Goal: Transaction & Acquisition: Purchase product/service

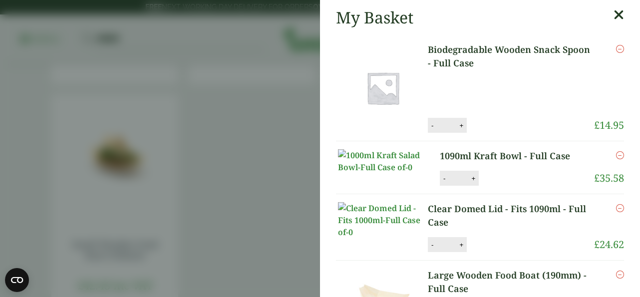
scroll to position [528, 0]
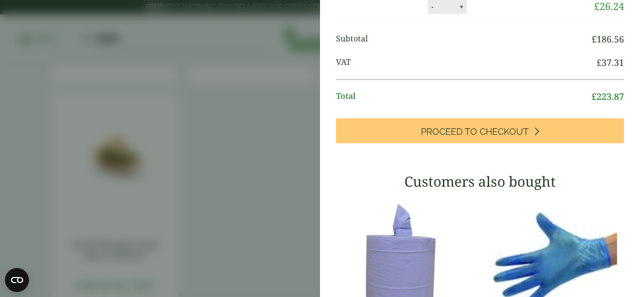
click at [533, 51] on li "Subtotal £ 186.56" at bounding box center [480, 38] width 288 height 23
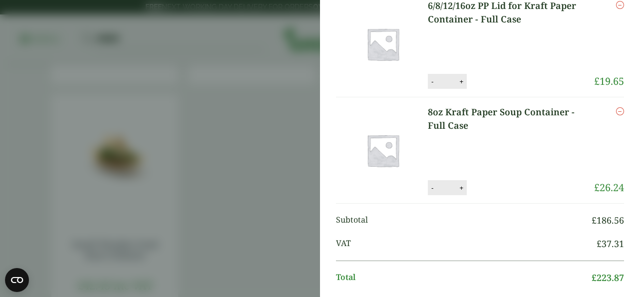
scroll to position [348, 0]
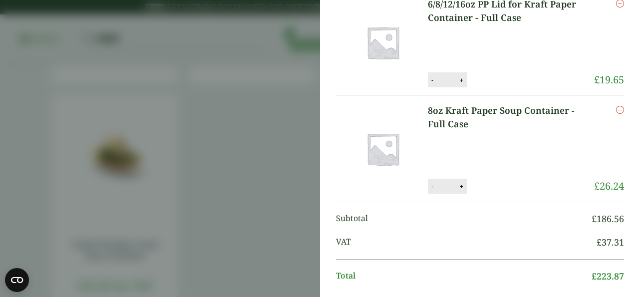
click at [464, 131] on link "8oz Kraft Paper Soup Container - Full Case" at bounding box center [511, 117] width 166 height 27
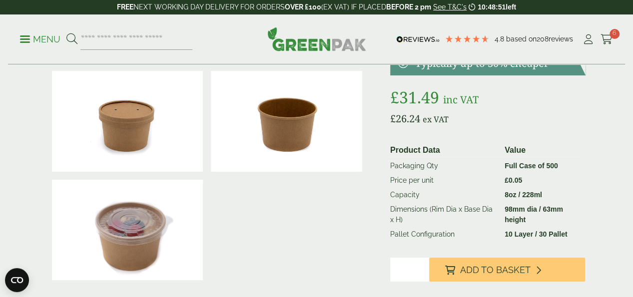
scroll to position [140, 0]
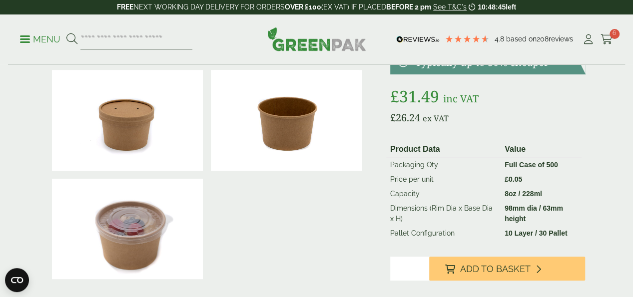
click at [525, 125] on p "£ 26.24 ex VAT" at bounding box center [487, 117] width 195 height 15
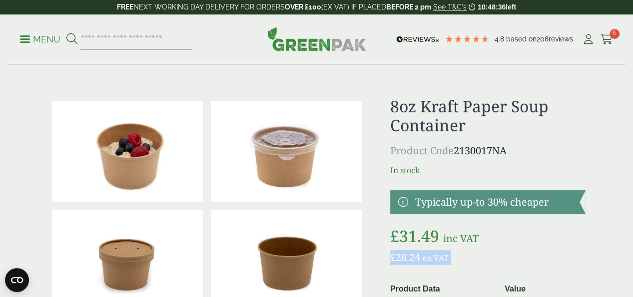
scroll to position [0, 0]
click at [522, 134] on h1 "8oz Kraft Paper Soup Container" at bounding box center [487, 116] width 195 height 38
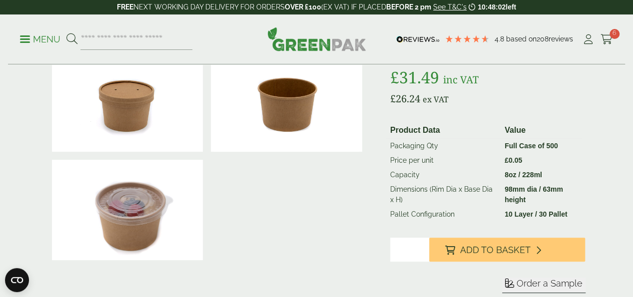
scroll to position [160, 0]
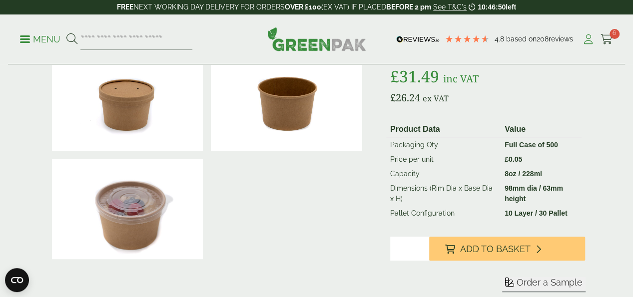
click at [592, 40] on icon at bounding box center [588, 39] width 12 height 10
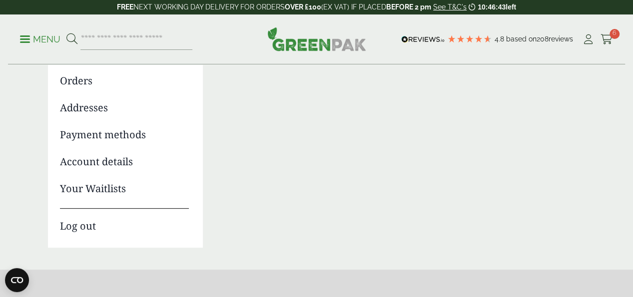
scroll to position [100, 0]
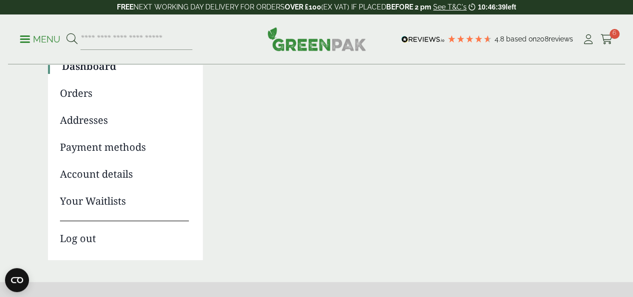
click at [114, 172] on link "Account details" at bounding box center [124, 174] width 129 height 15
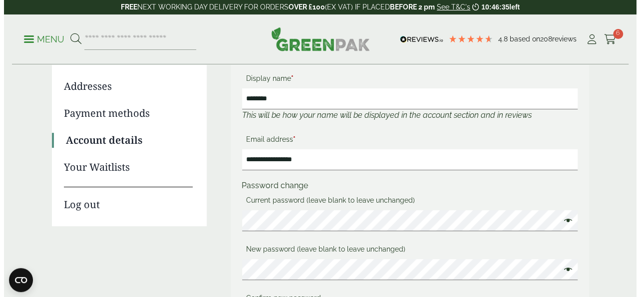
scroll to position [154, 0]
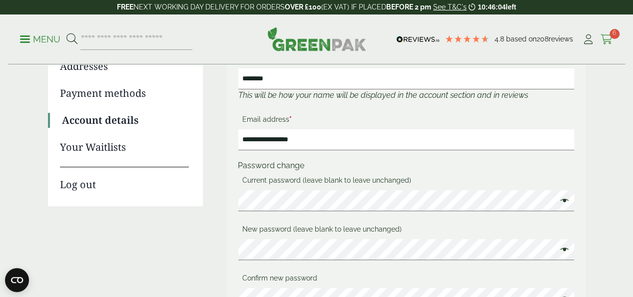
click at [606, 43] on icon at bounding box center [606, 39] width 12 height 10
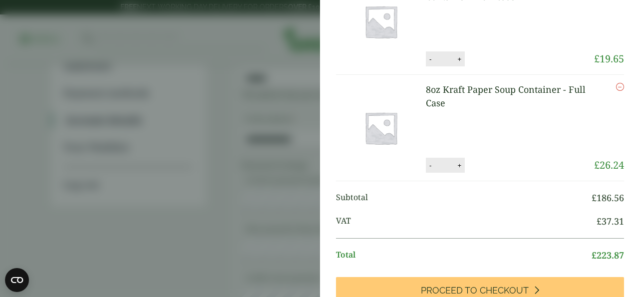
scroll to position [370, 0]
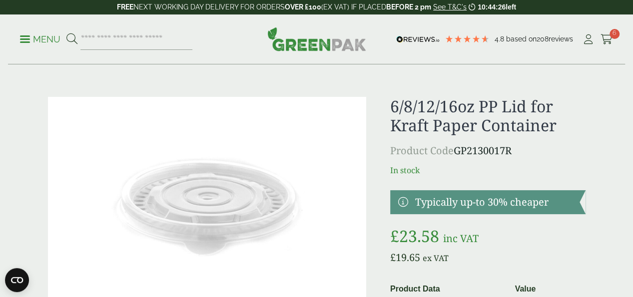
click at [606, 32] on li "Cart 6" at bounding box center [606, 39] width 12 height 15
click at [608, 32] on link "Cart 6" at bounding box center [606, 39] width 12 height 15
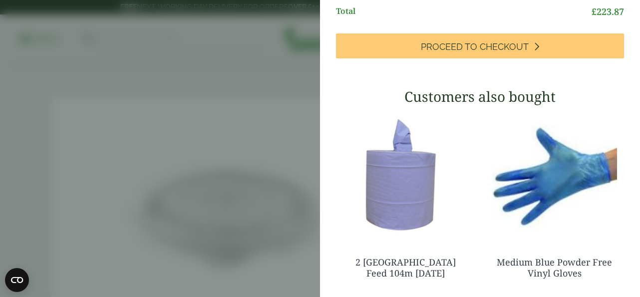
scroll to position [202, 0]
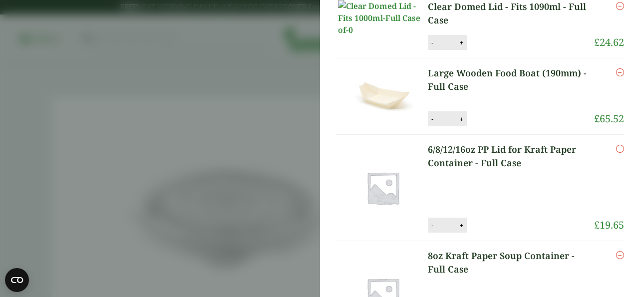
click at [484, 170] on link "6/8/12/16oz PP Lid for Kraft Paper Container - Full Case" at bounding box center [511, 156] width 166 height 27
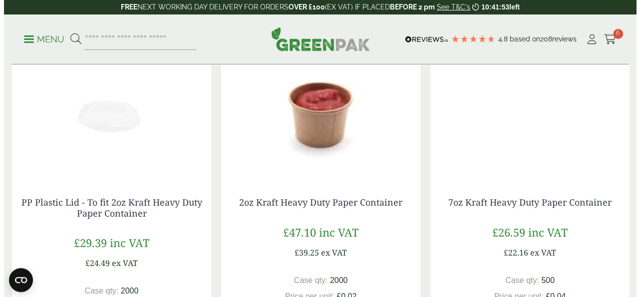
scroll to position [759, 0]
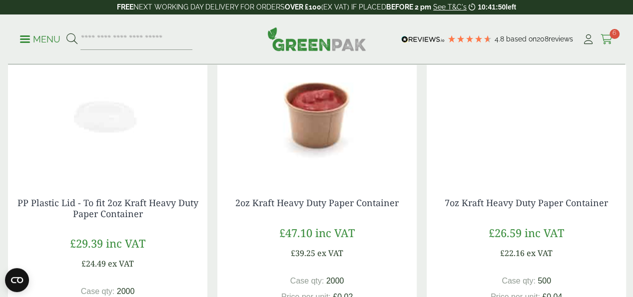
click at [610, 45] on link "Cart 6" at bounding box center [606, 39] width 12 height 15
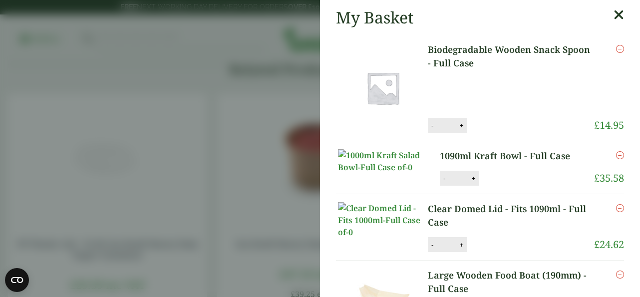
click at [537, 160] on link "1090ml Kraft Bowl - Full Case" at bounding box center [511, 155] width 142 height 13
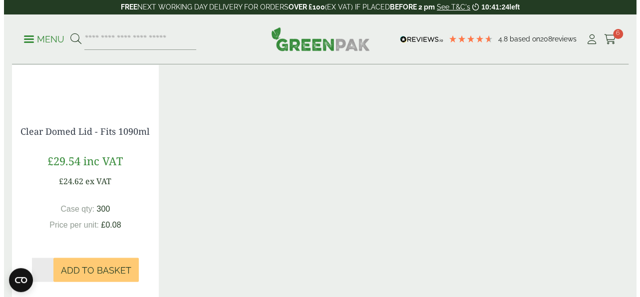
scroll to position [919, 0]
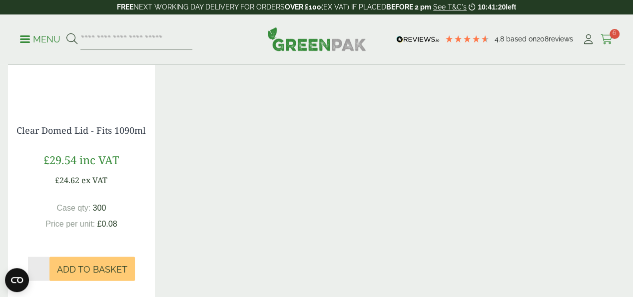
click at [607, 32] on link "Cart 6" at bounding box center [606, 39] width 12 height 15
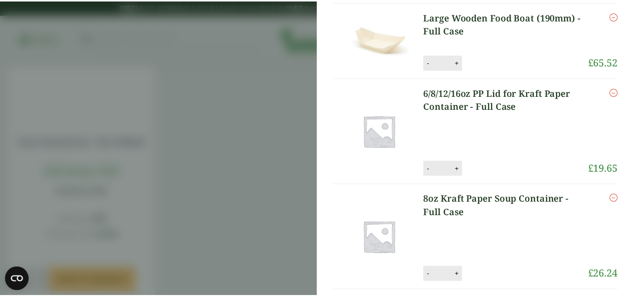
scroll to position [339, 0]
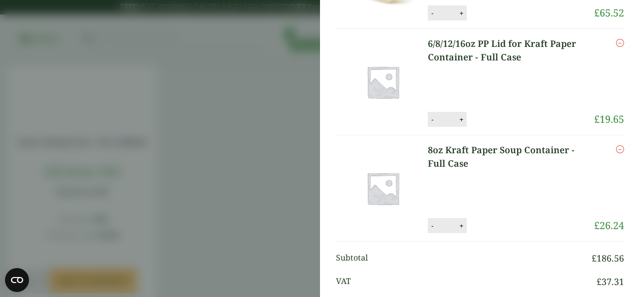
click at [281, 127] on aside "My Basket Biodegradable Wooden Snack Spoon - Full Case Biodegradable Wooden Sna…" at bounding box center [320, 148] width 640 height 297
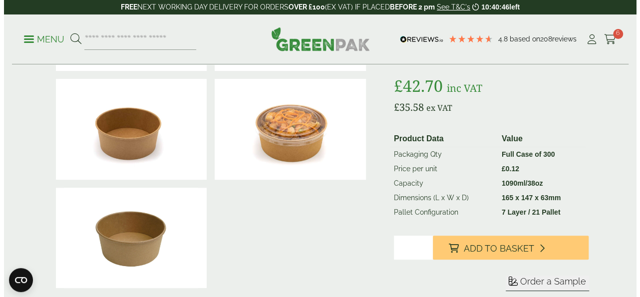
scroll to position [140, 0]
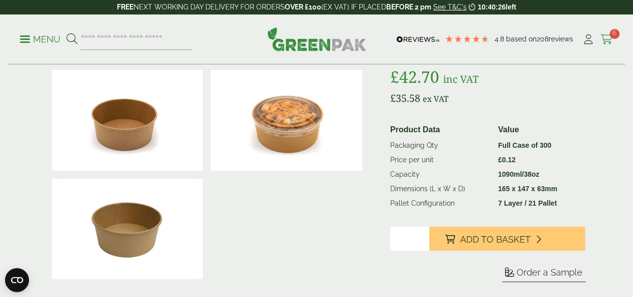
click at [608, 43] on icon at bounding box center [606, 39] width 12 height 10
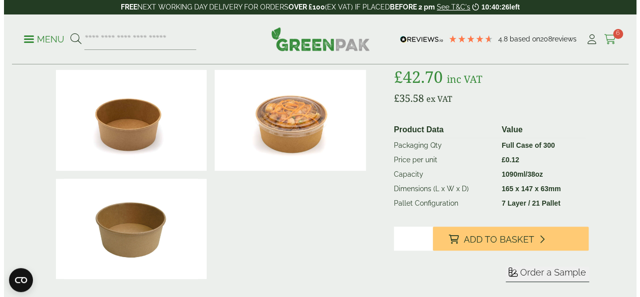
scroll to position [339, 0]
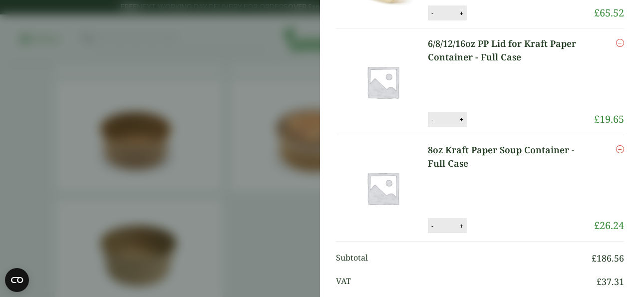
click at [623, 42] on div "My Basket Biodegradable Wooden Snack Spoon - Full Case Biodegradable Wooden Sna…" at bounding box center [480, 203] width 320 height 1085
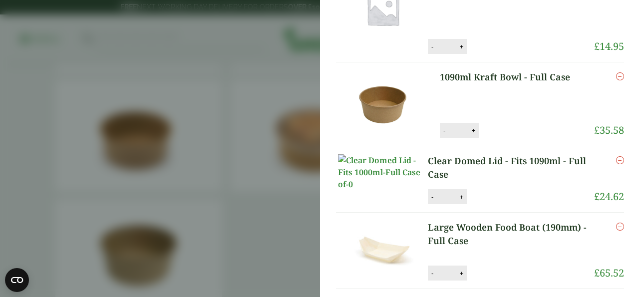
scroll to position [0, 0]
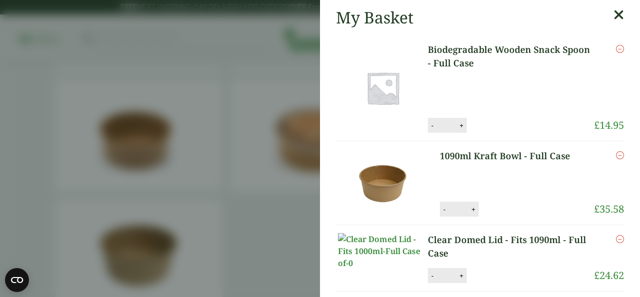
click at [469, 211] on button "+" at bounding box center [474, 209] width 10 height 8
type input "*"
click at [509, 207] on button "Update" at bounding box center [506, 209] width 50 height 15
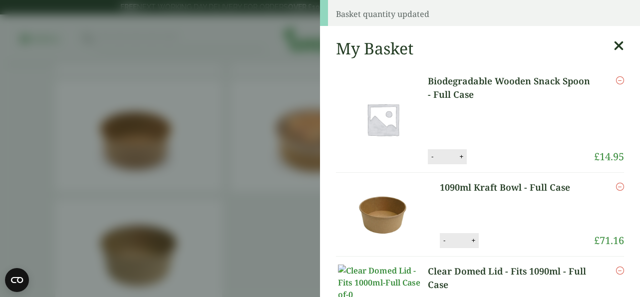
click at [473, 265] on link "Clear Domed Lid - Fits 1090ml - Full Case" at bounding box center [511, 278] width 166 height 27
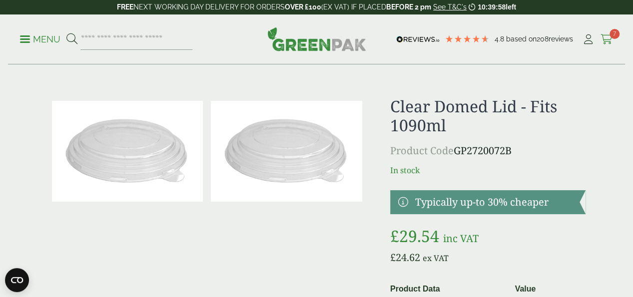
click at [608, 34] on icon at bounding box center [606, 39] width 12 height 10
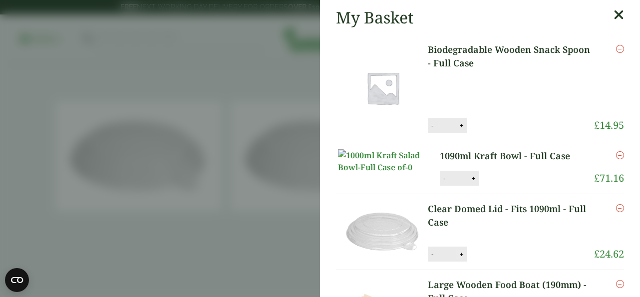
click at [459, 259] on button "+" at bounding box center [462, 254] width 10 height 8
type input "*"
click at [478, 262] on button "Update" at bounding box center [494, 254] width 50 height 15
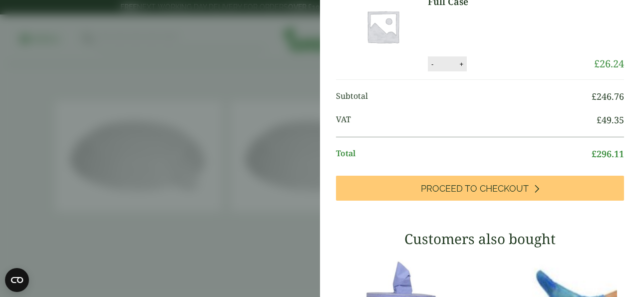
scroll to position [480, 0]
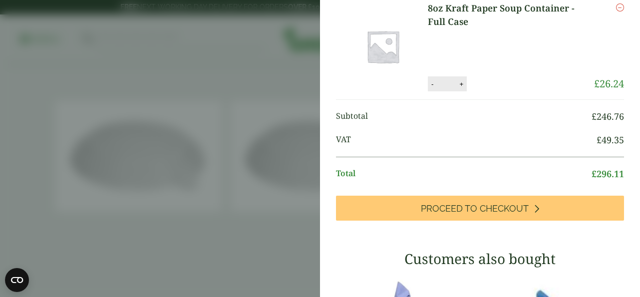
click at [564, 61] on p "8oz Kraft Paper Soup Container - Full Case" at bounding box center [511, 34] width 166 height 67
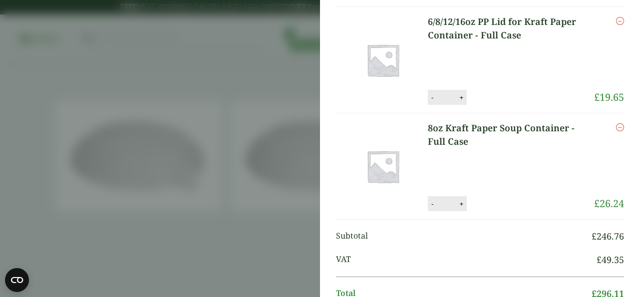
scroll to position [360, 0]
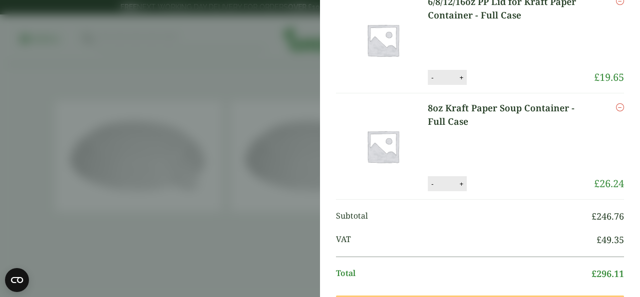
click at [499, 128] on link "8oz Kraft Paper Soup Container - Full Case" at bounding box center [511, 114] width 166 height 27
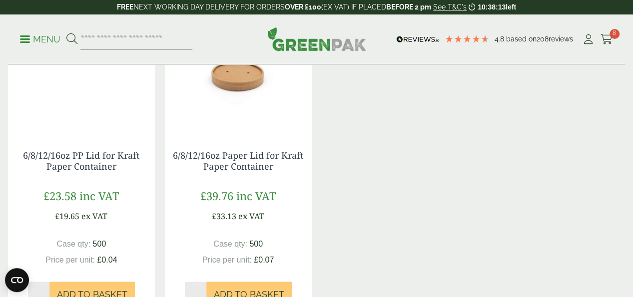
scroll to position [879, 0]
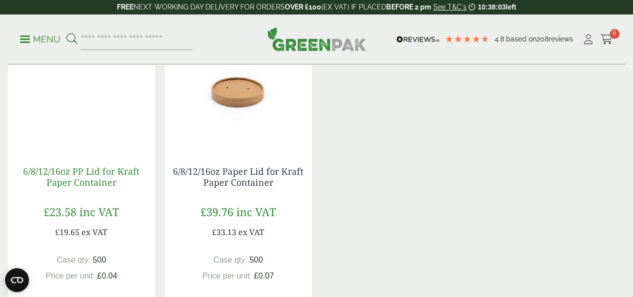
click at [118, 188] on link "6/8/12/16oz PP Lid for Kraft Paper Container" at bounding box center [81, 176] width 116 height 23
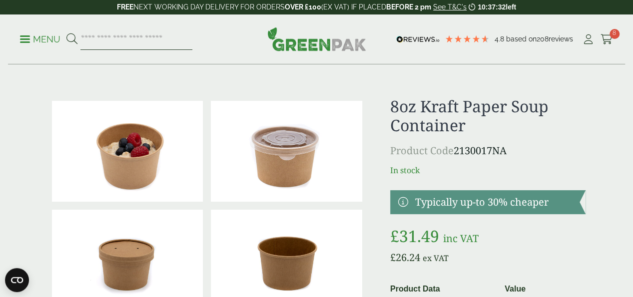
click at [147, 46] on input "search" at bounding box center [136, 39] width 112 height 21
type input "*"
type input "****"
click at [66, 33] on button at bounding box center [71, 39] width 11 height 13
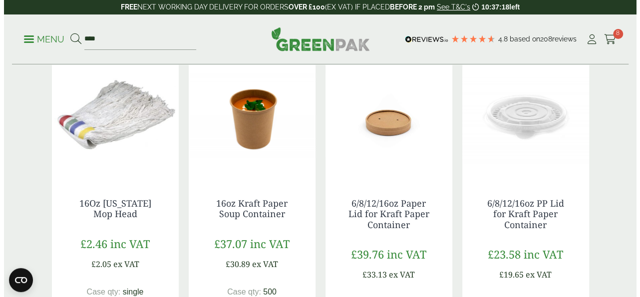
scroll to position [839, 0]
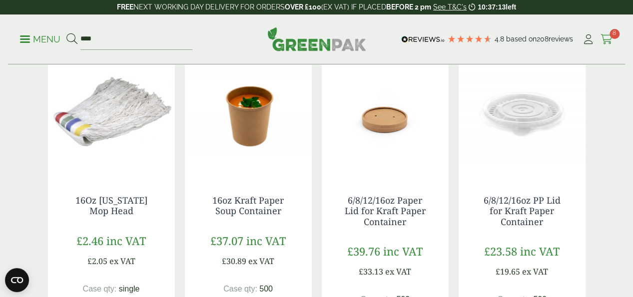
click at [613, 35] on span "8" at bounding box center [614, 34] width 10 height 10
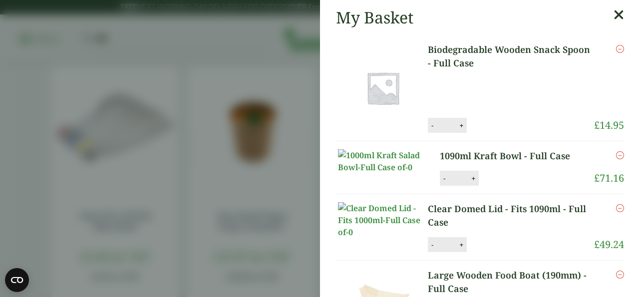
click at [613, 35] on aside "My Basket Biodegradable Wooden Snack Spoon - Full Case Biodegradable Wooden Sna…" at bounding box center [320, 148] width 640 height 297
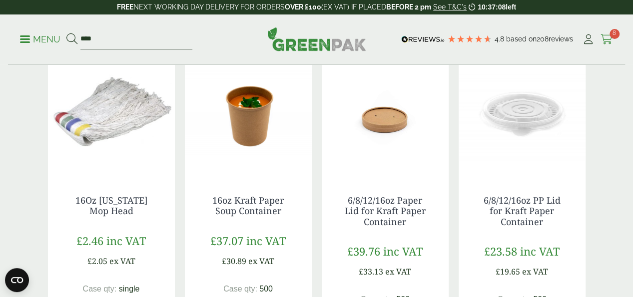
click at [606, 40] on icon at bounding box center [606, 39] width 12 height 10
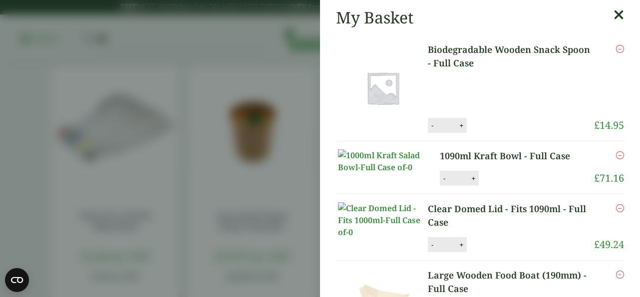
click at [481, 55] on link "Biodegradable Wooden Snack Spoon - Full Case" at bounding box center [511, 56] width 166 height 27
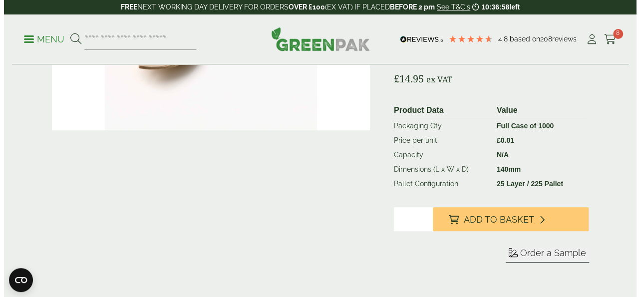
scroll to position [180, 0]
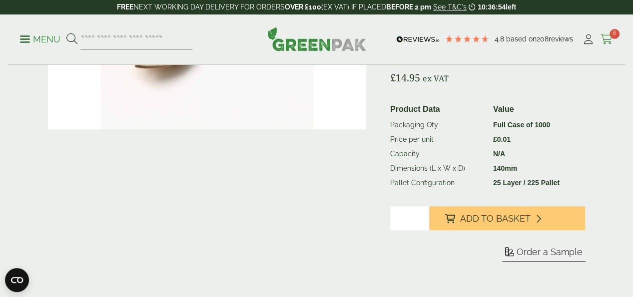
click at [607, 37] on icon at bounding box center [606, 39] width 12 height 10
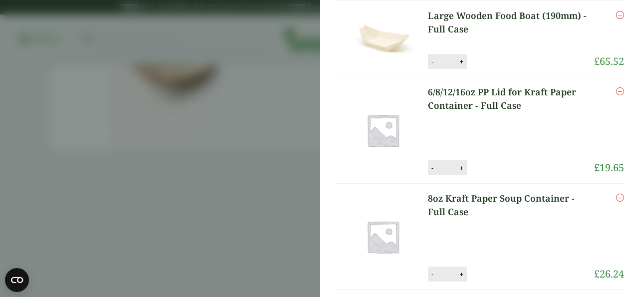
click at [622, 180] on div "My Basket Biodegradable Wooden Snack Spoon - Full Case Biodegradable Wooden Sna…" at bounding box center [480, 267] width 320 height 1054
click at [624, 182] on div "My Basket Biodegradable Wooden Snack Spoon - Full Case Biodegradable Wooden Sna…" at bounding box center [480, 267] width 320 height 1054
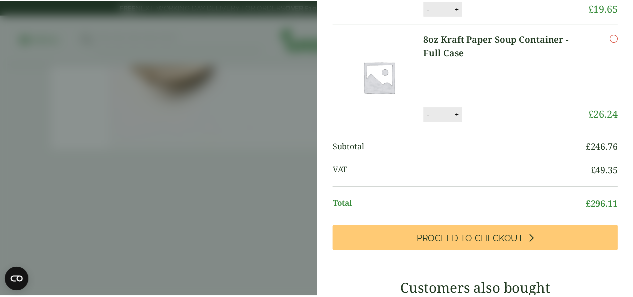
scroll to position [440, 0]
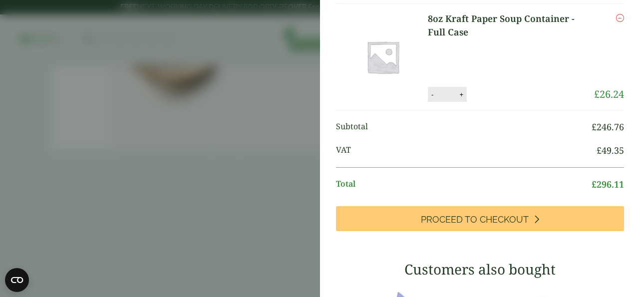
click at [281, 96] on aside "My Basket Biodegradable Wooden Snack Spoon - Full Case Biodegradable Wooden Sna…" at bounding box center [320, 148] width 640 height 297
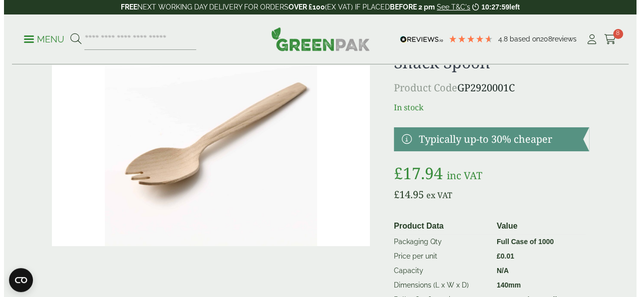
scroll to position [0, 0]
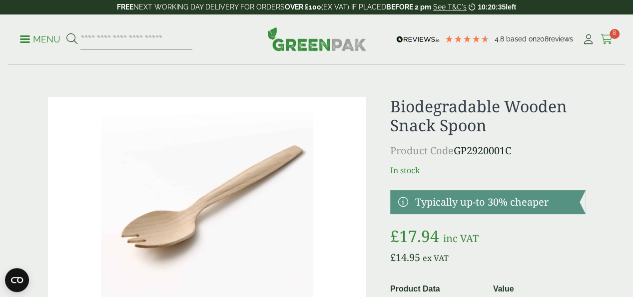
click at [609, 40] on icon at bounding box center [606, 39] width 12 height 10
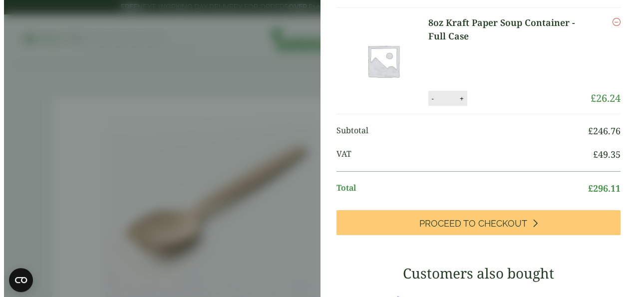
scroll to position [440, 0]
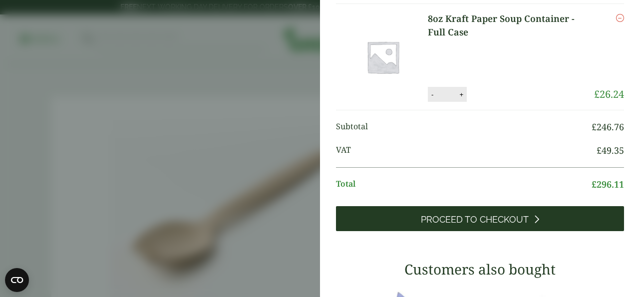
click at [488, 231] on link "Proceed to Checkout" at bounding box center [480, 218] width 288 height 25
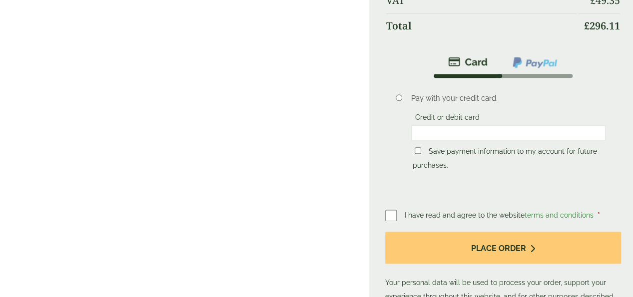
scroll to position [540, 0]
